Goal: Find specific page/section: Find specific page/section

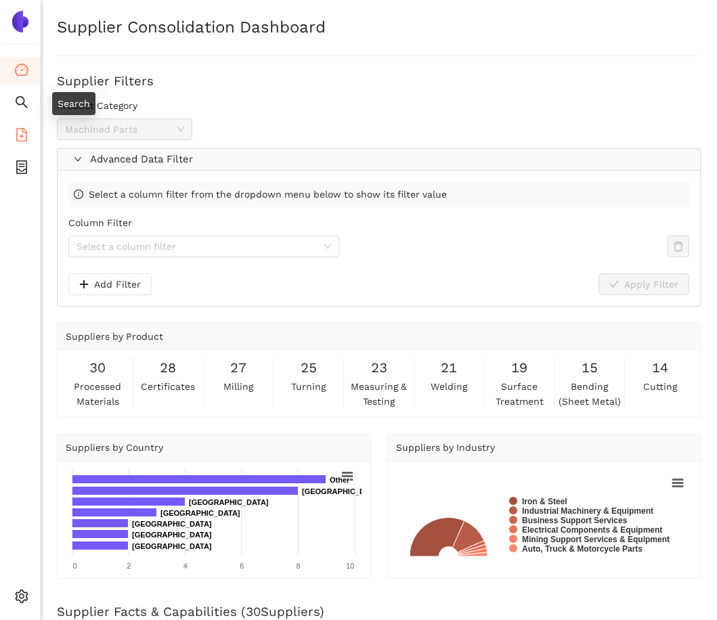
click at [28, 141] on li "eSourcing Templates" at bounding box center [20, 135] width 40 height 27
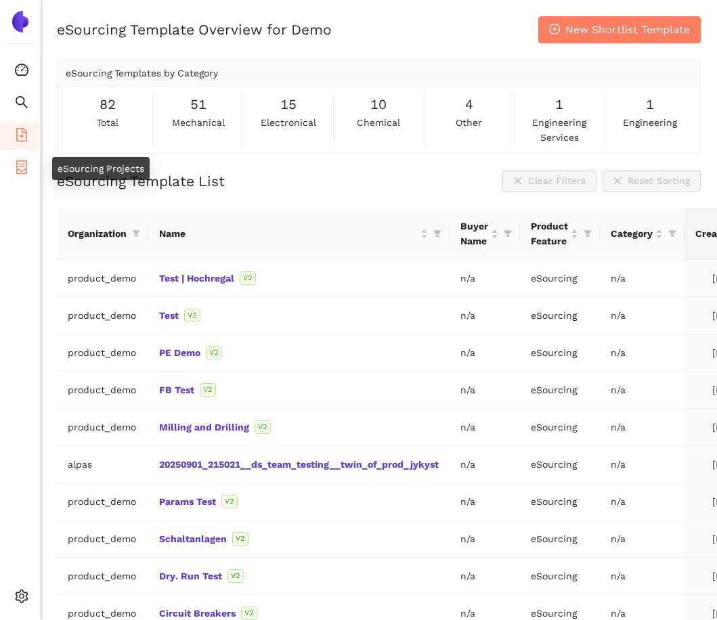
click at [26, 163] on icon "container" at bounding box center [21, 167] width 11 height 14
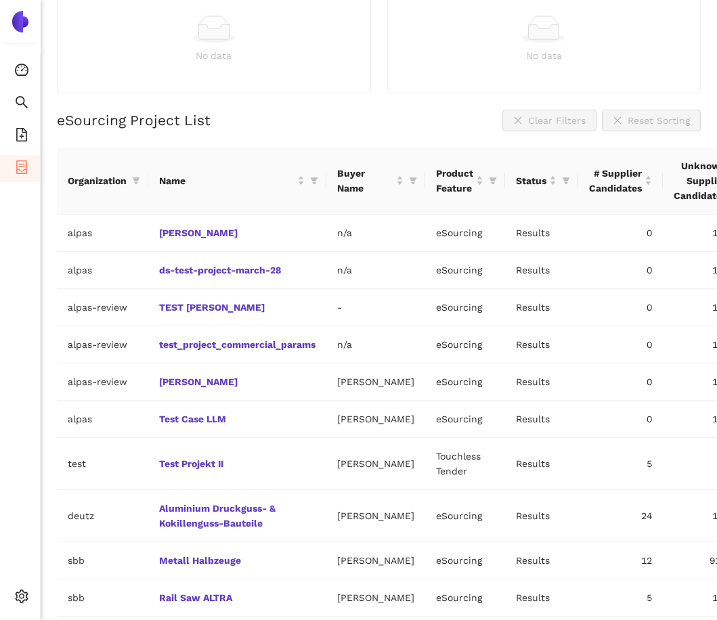
scroll to position [303, 0]
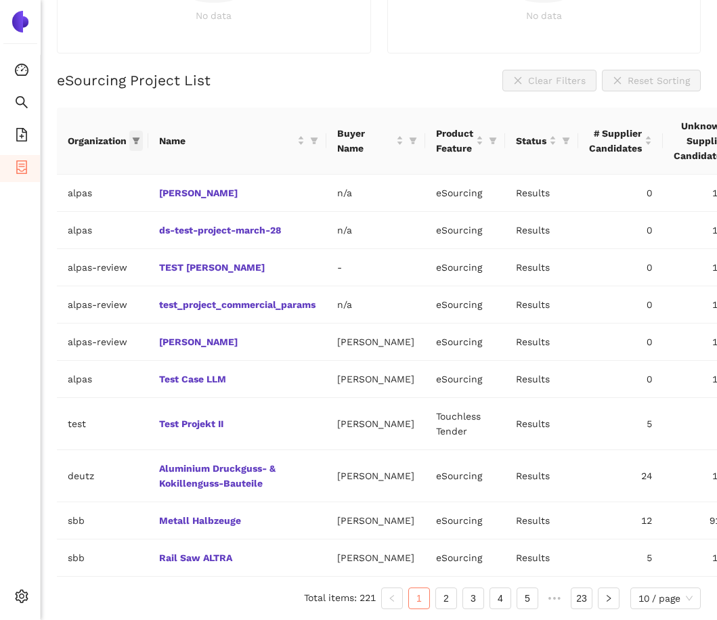
click at [135, 137] on icon "filter" at bounding box center [136, 141] width 8 height 8
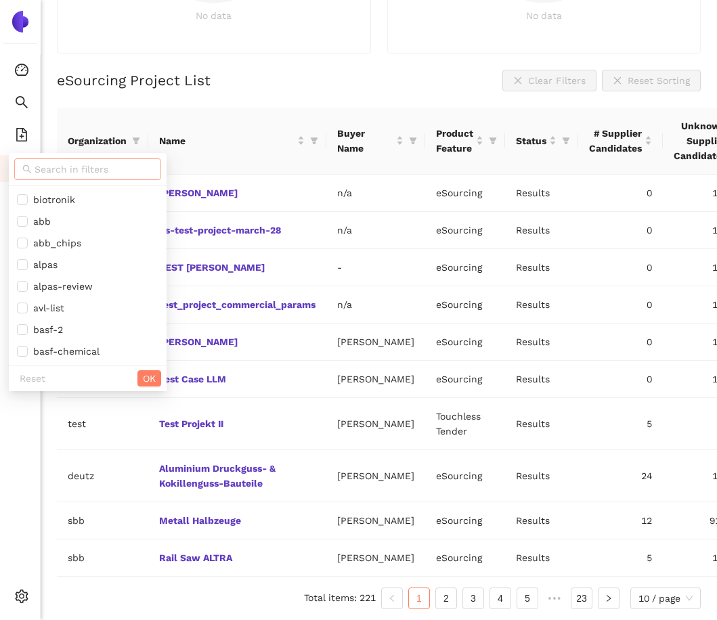
click at [81, 162] on input "text" at bounding box center [94, 169] width 118 height 15
click at [55, 38] on div "eSourcing Project Overview for Demo eSourcing Projects by Category 125 total 73…" at bounding box center [379, 83] width 676 height 620
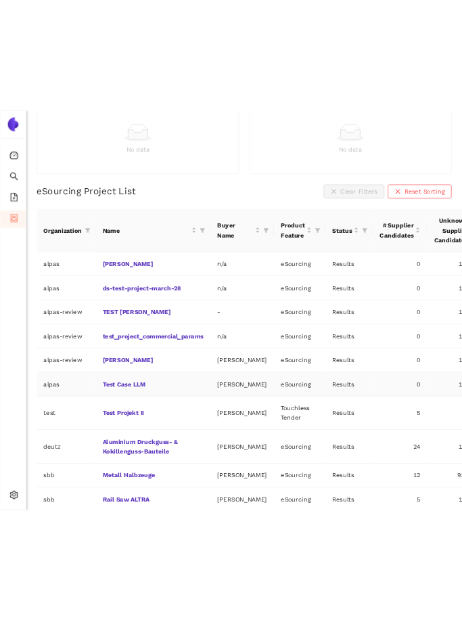
scroll to position [197, 0]
